Goal: Information Seeking & Learning: Learn about a topic

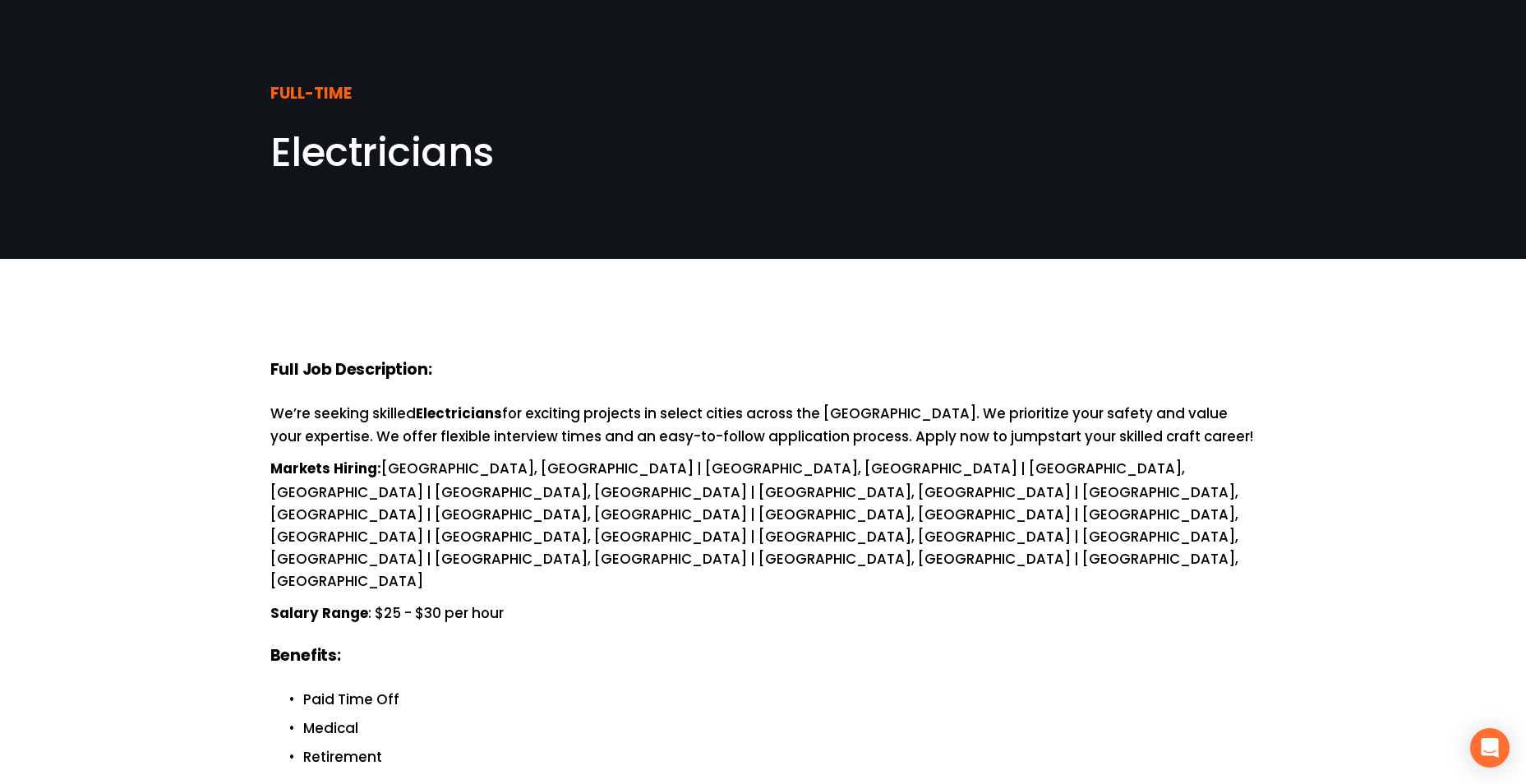
click at [307, 85] on strong "FULL-TIME" at bounding box center [311, 95] width 81 height 27
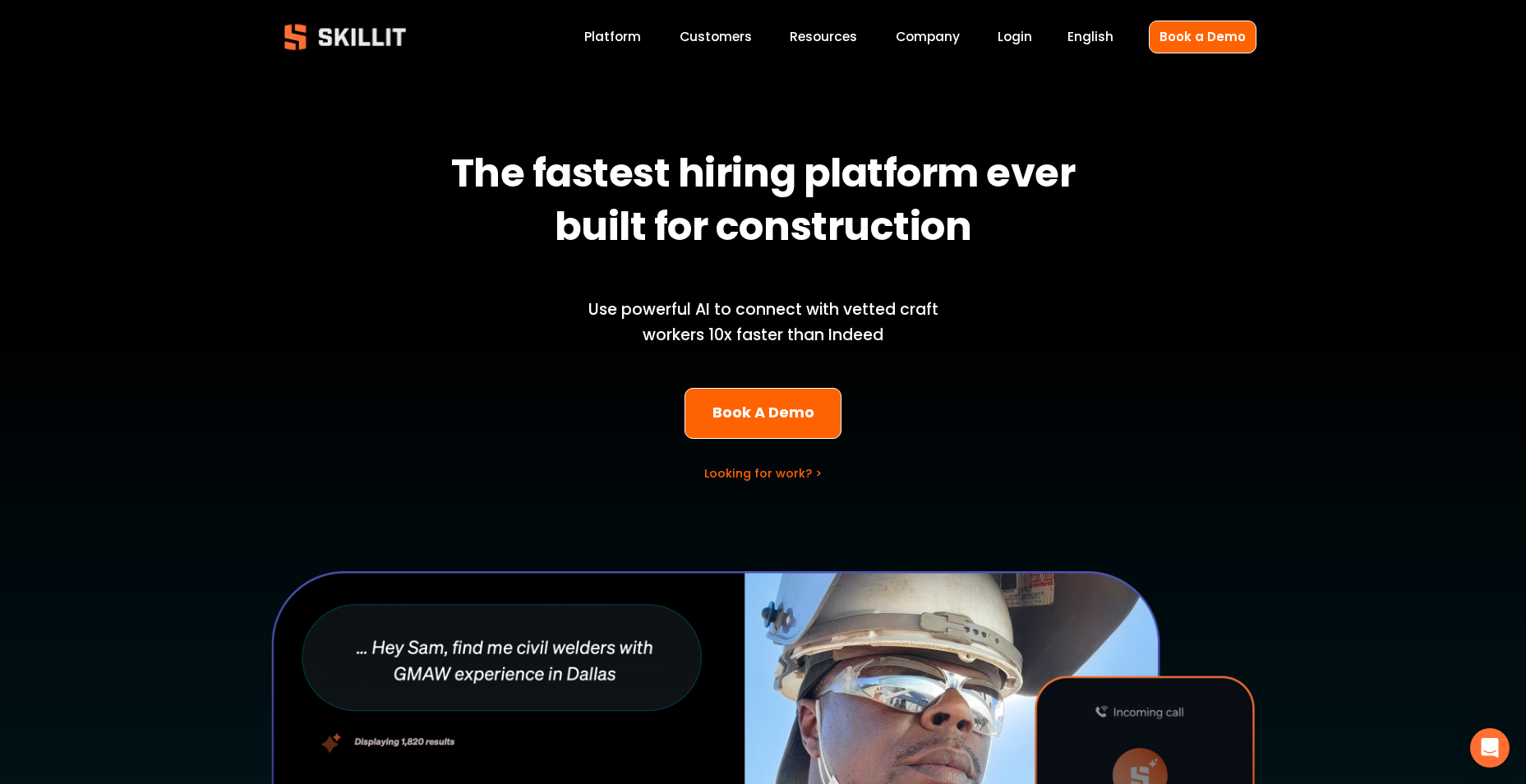
click at [0, 0] on link "Español" at bounding box center [0, 0] width 0 height 0
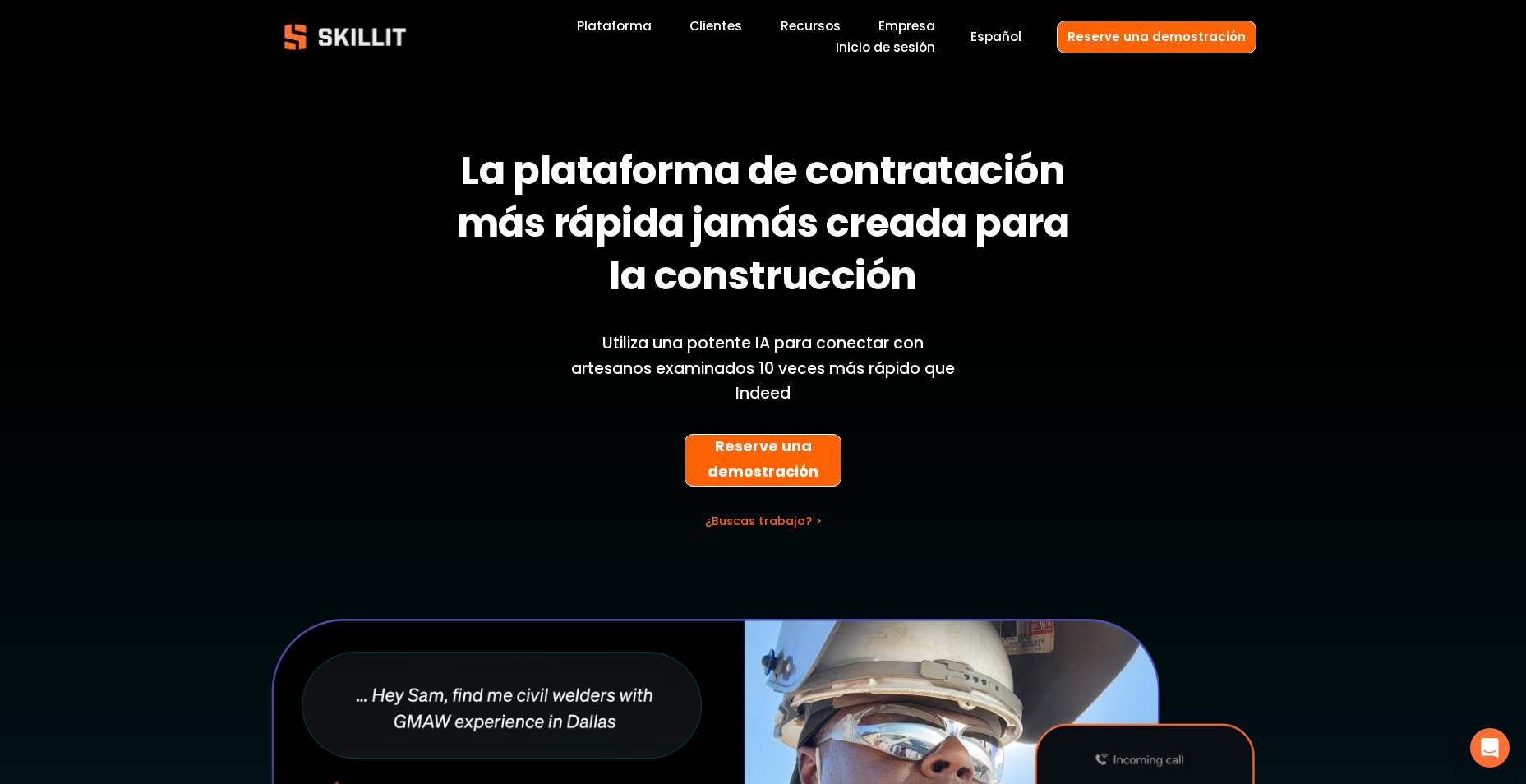
click at [352, 33] on img at bounding box center [345, 37] width 150 height 49
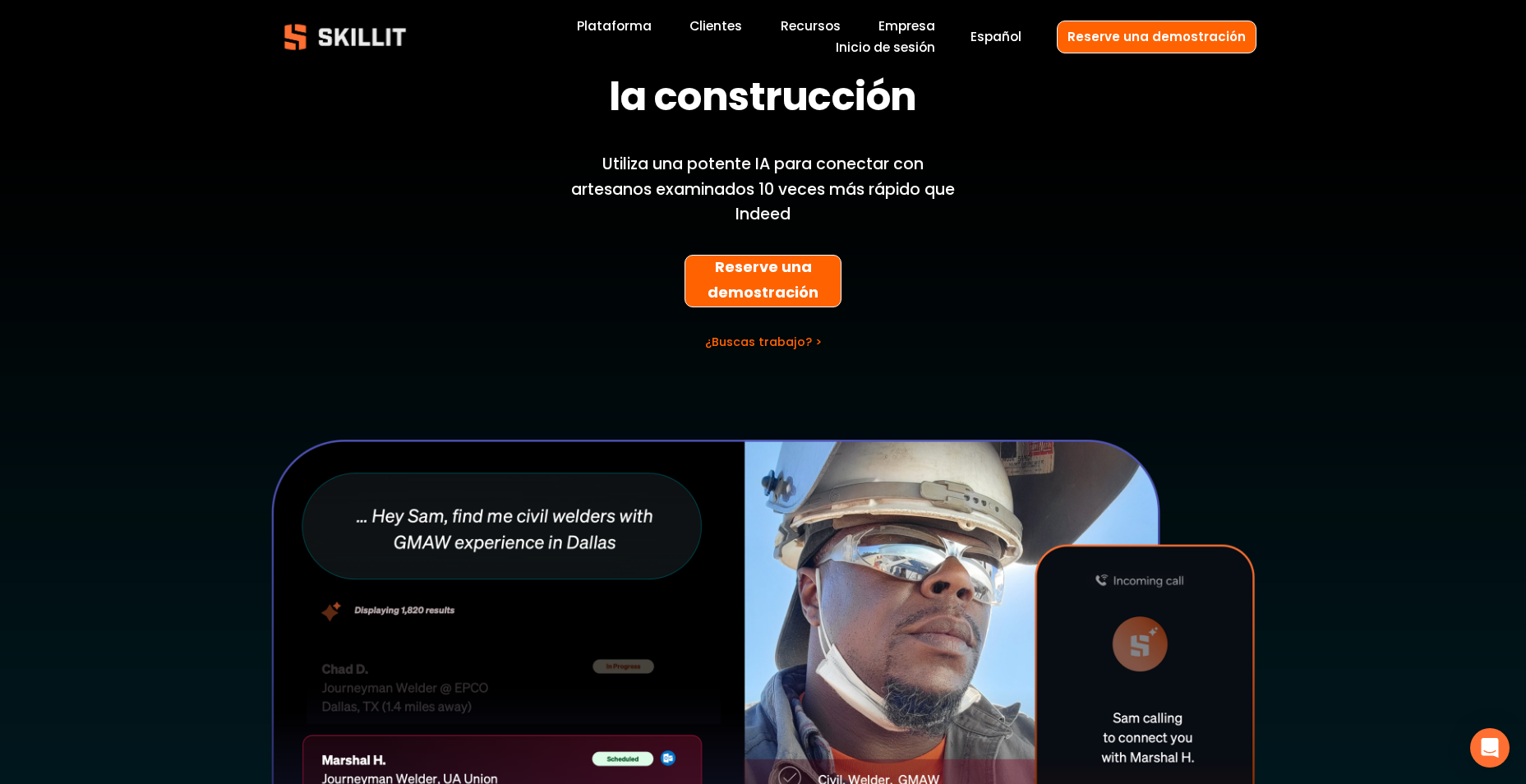
scroll to position [82, 0]
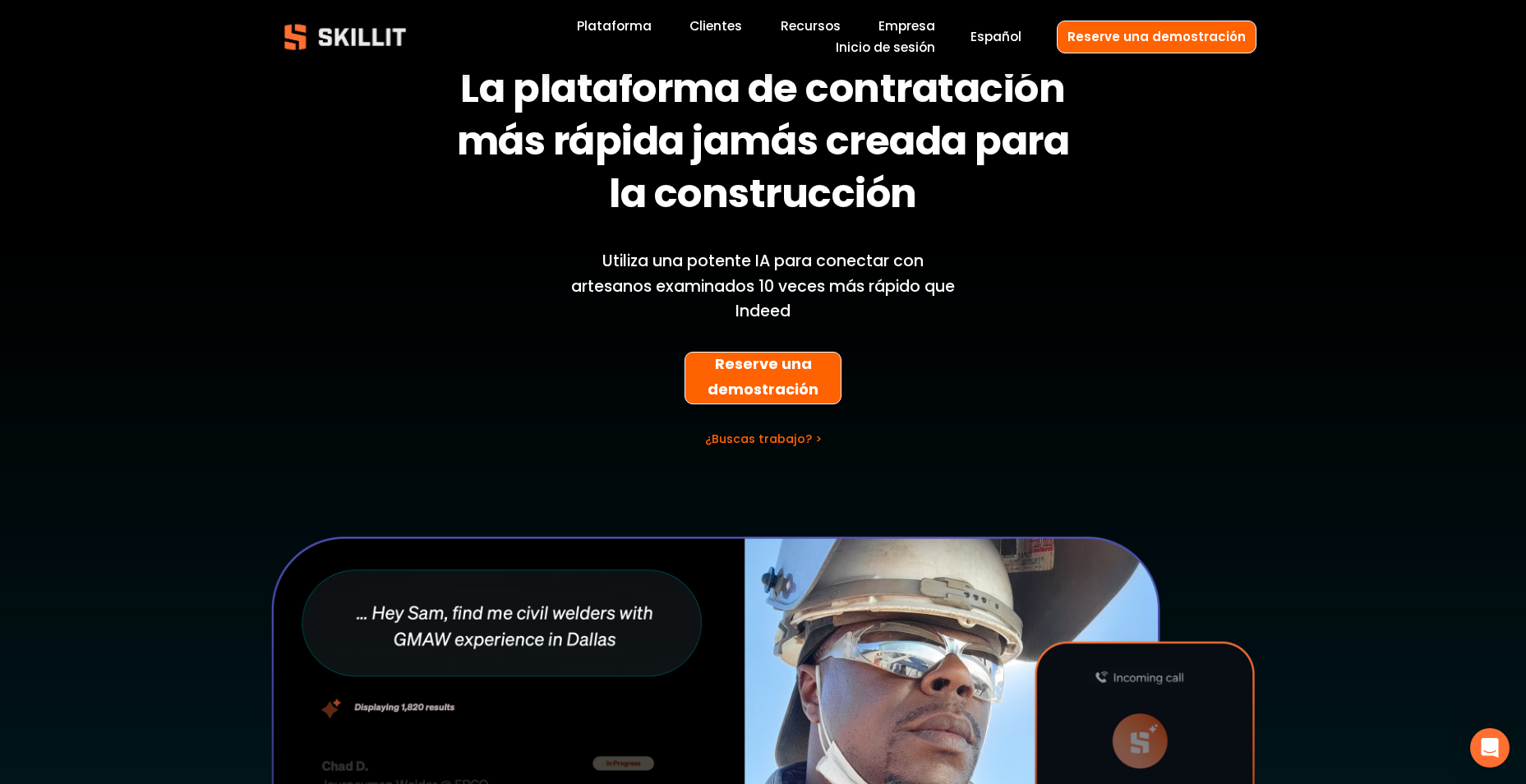
click at [0, 0] on link "English" at bounding box center [0, 0] width 0 height 0
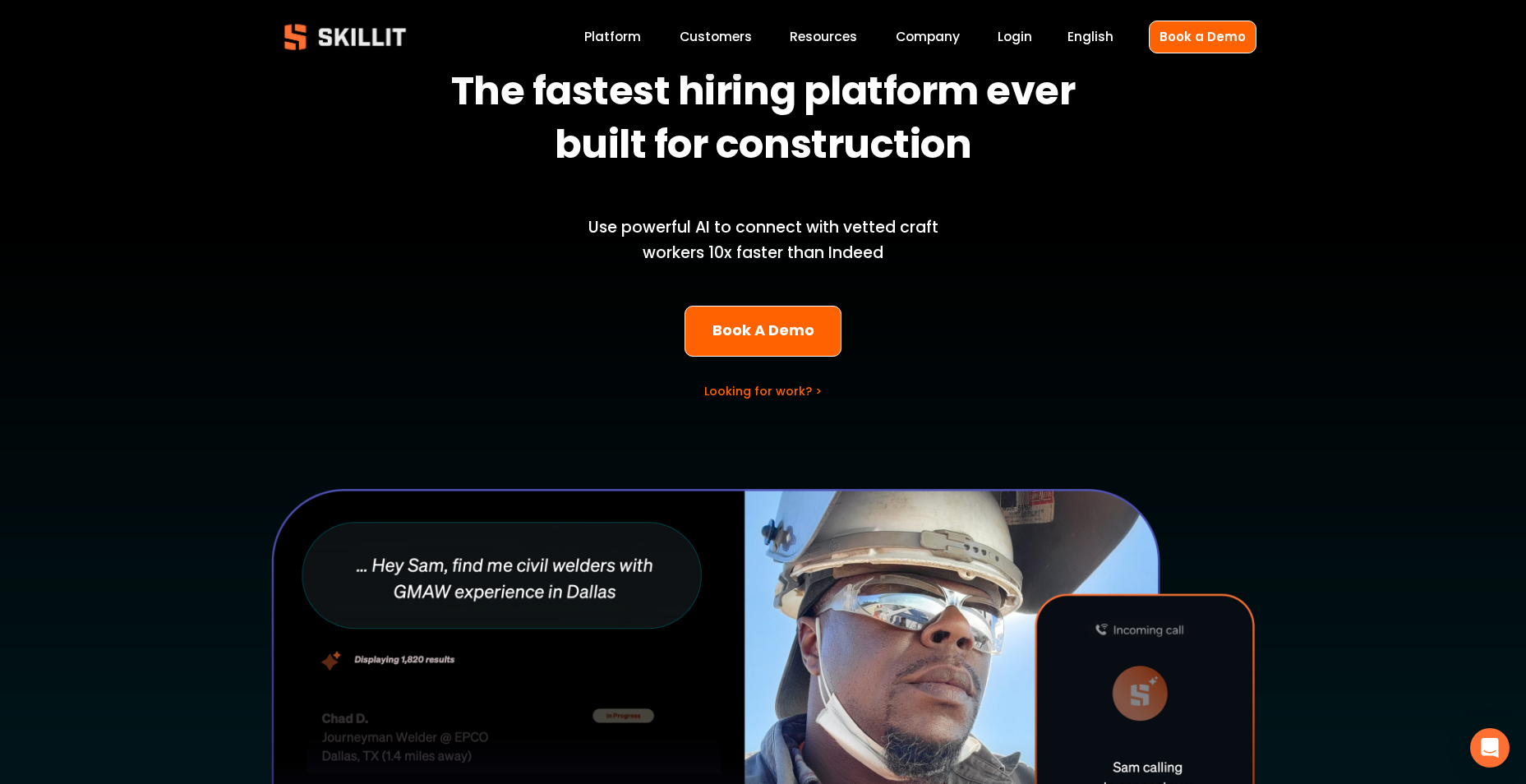
click at [1096, 33] on span "English" at bounding box center [1090, 36] width 46 height 19
click at [1093, 44] on span "English" at bounding box center [1090, 36] width 46 height 19
click at [0, 0] on link "Español" at bounding box center [0, 0] width 0 height 0
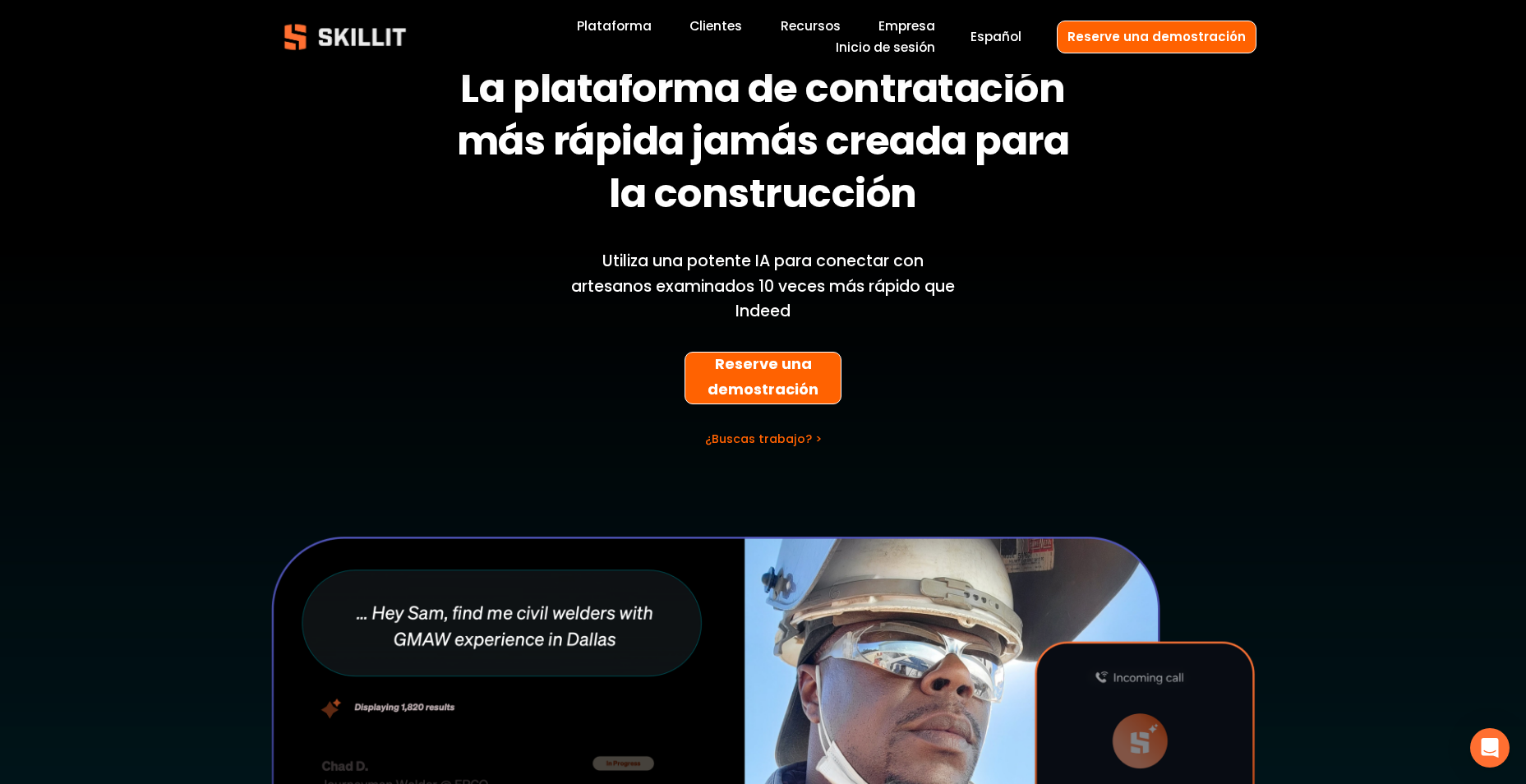
click at [727, 29] on link "Clientes" at bounding box center [716, 26] width 53 height 23
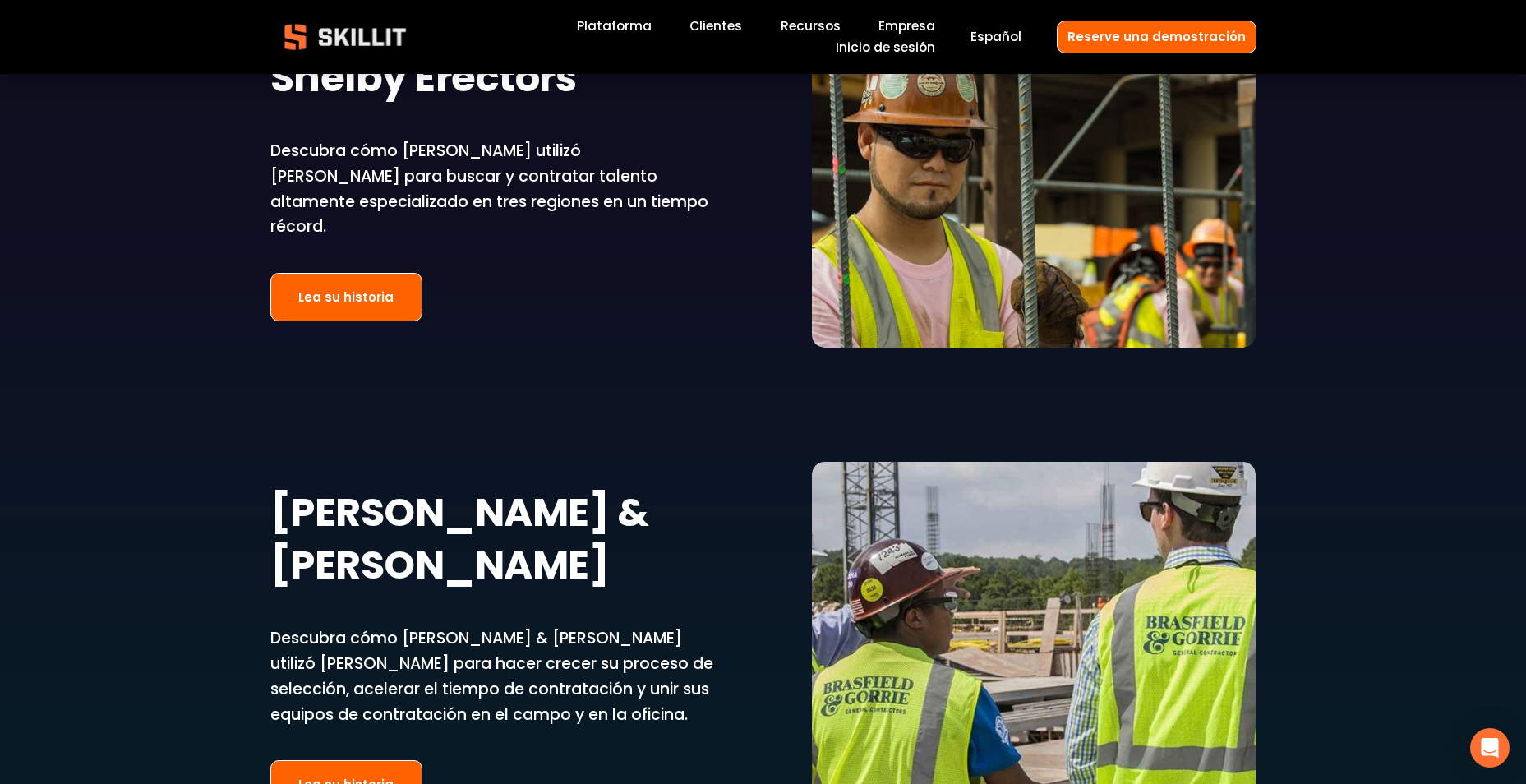
scroll to position [3122, 0]
